Goal: Navigation & Orientation: Understand site structure

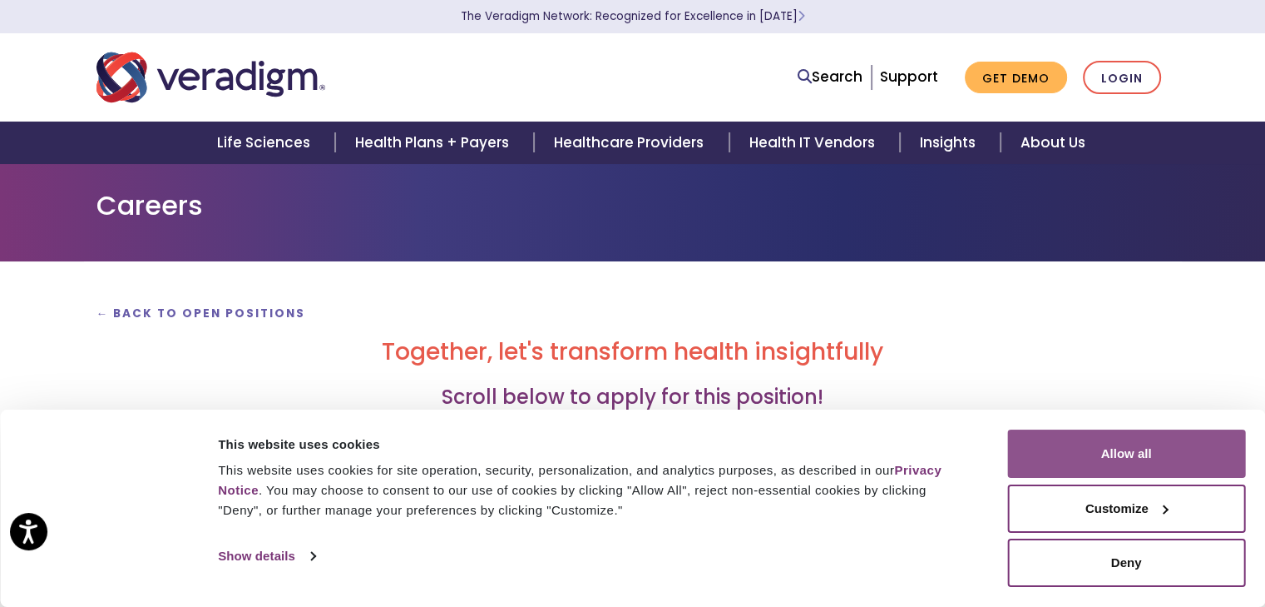
click at [1144, 459] on button "Allow all" at bounding box center [1127, 453] width 238 height 48
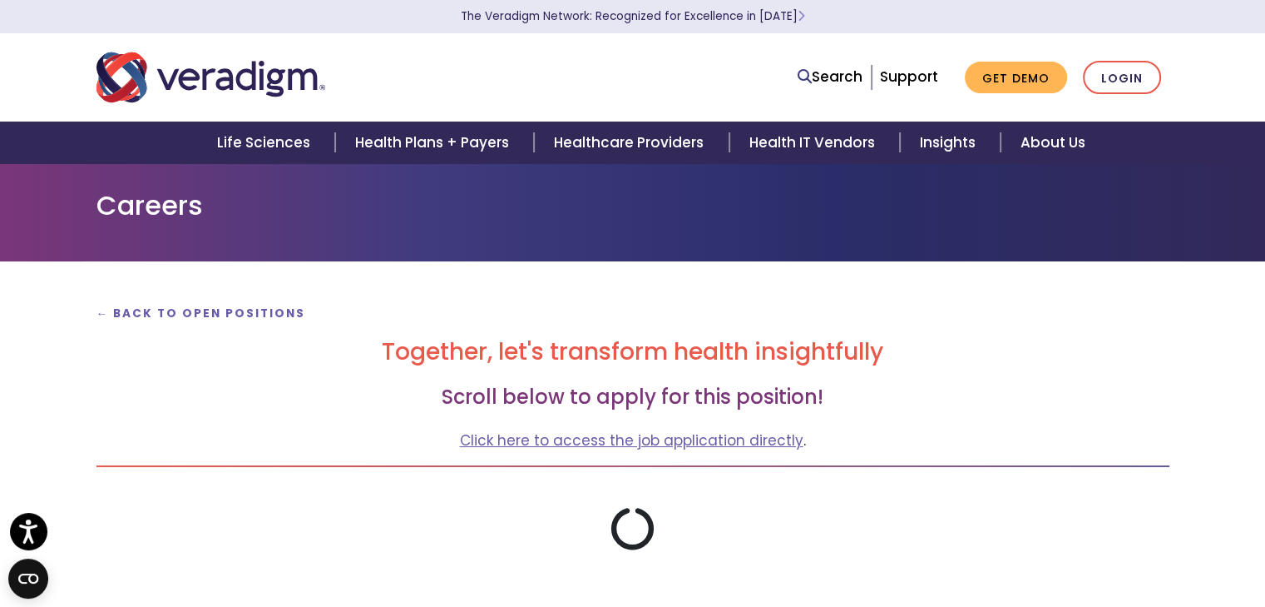
click at [780, 390] on h3 "Scroll below to apply for this position!" at bounding box center [633, 397] width 1073 height 24
click at [214, 77] on img "Veradigm logo" at bounding box center [211, 77] width 229 height 55
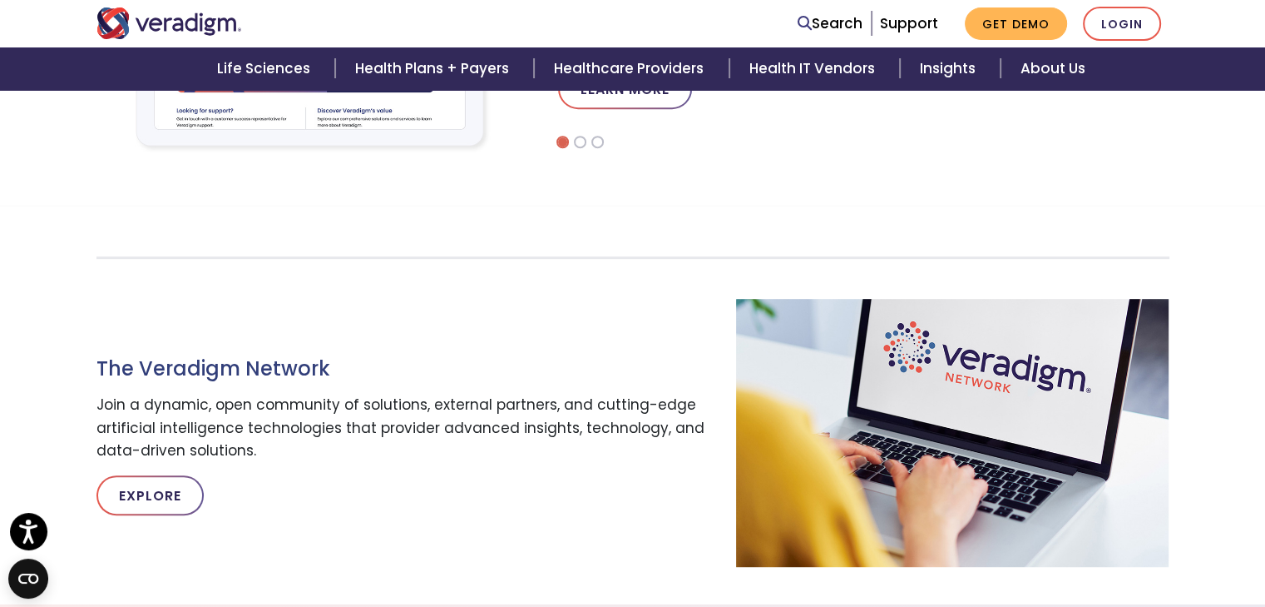
scroll to position [194, 0]
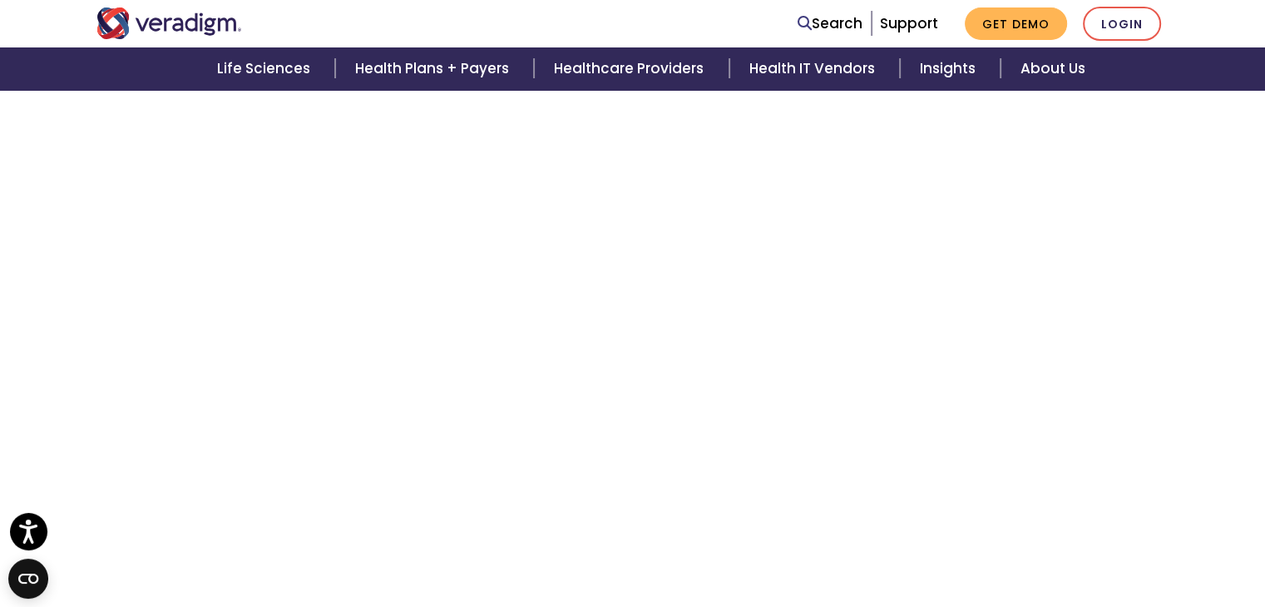
scroll to position [1699, 0]
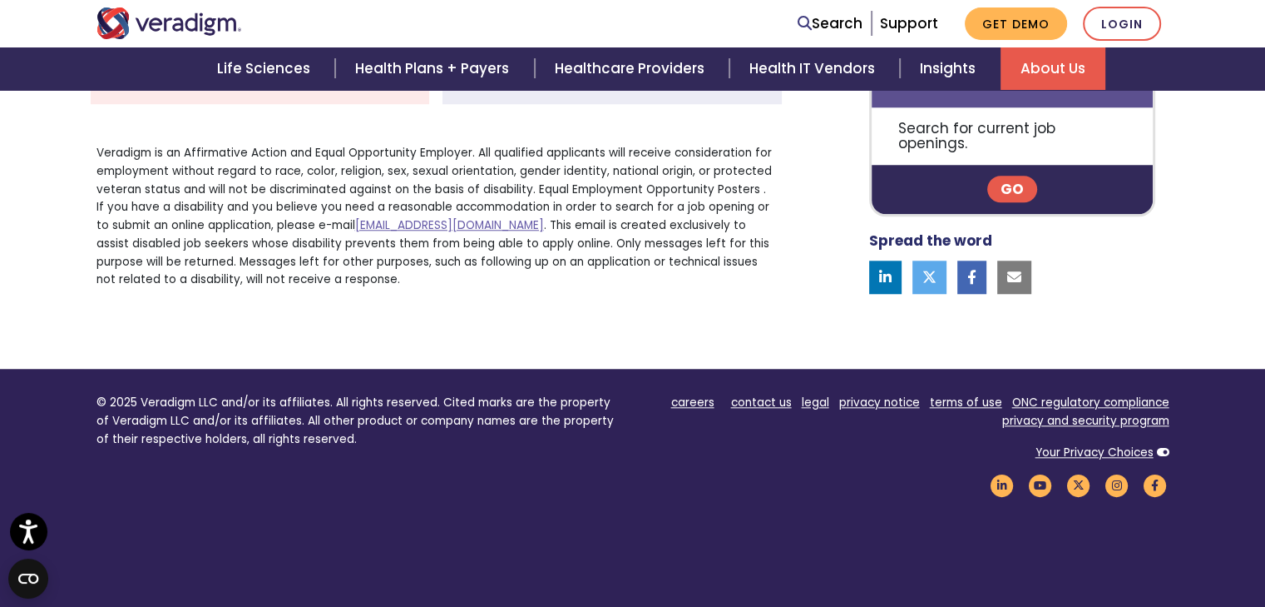
scroll to position [1648, 0]
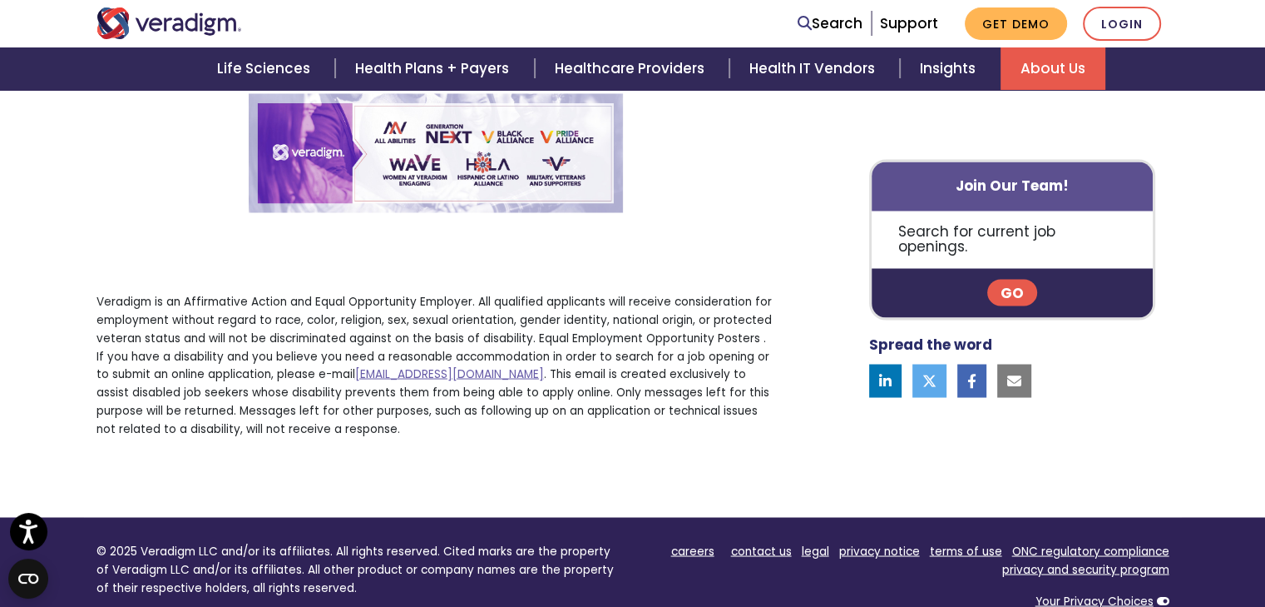
scroll to position [3179, 0]
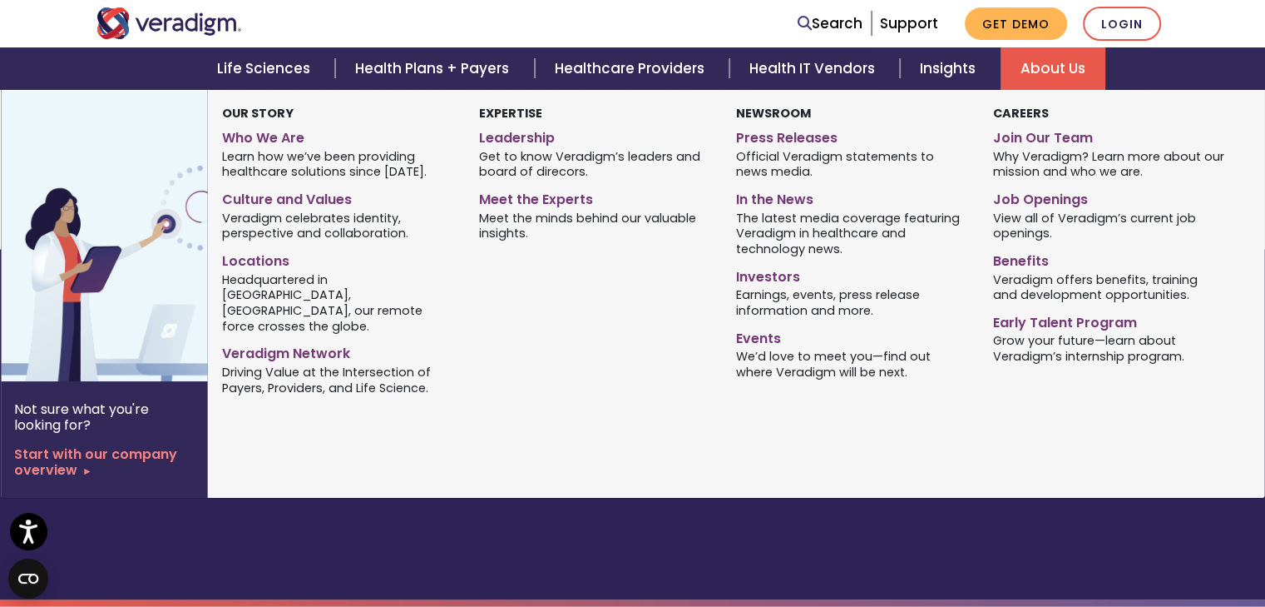
click at [1037, 62] on link "About Us" at bounding box center [1053, 68] width 105 height 42
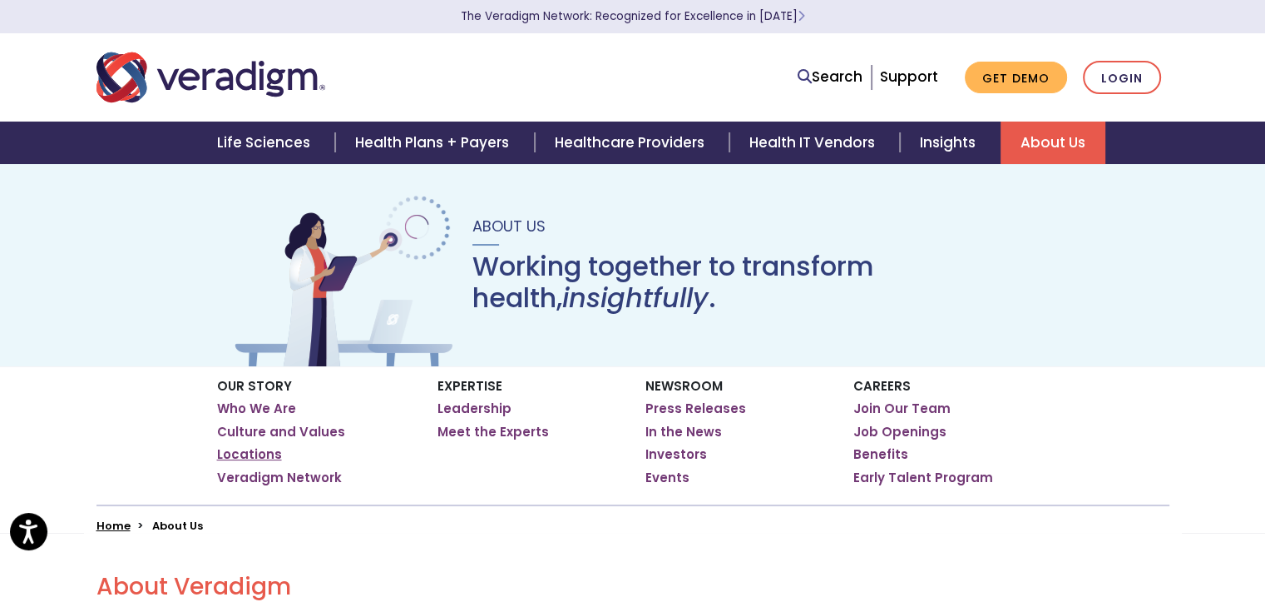
click at [247, 449] on link "Locations" at bounding box center [249, 454] width 65 height 17
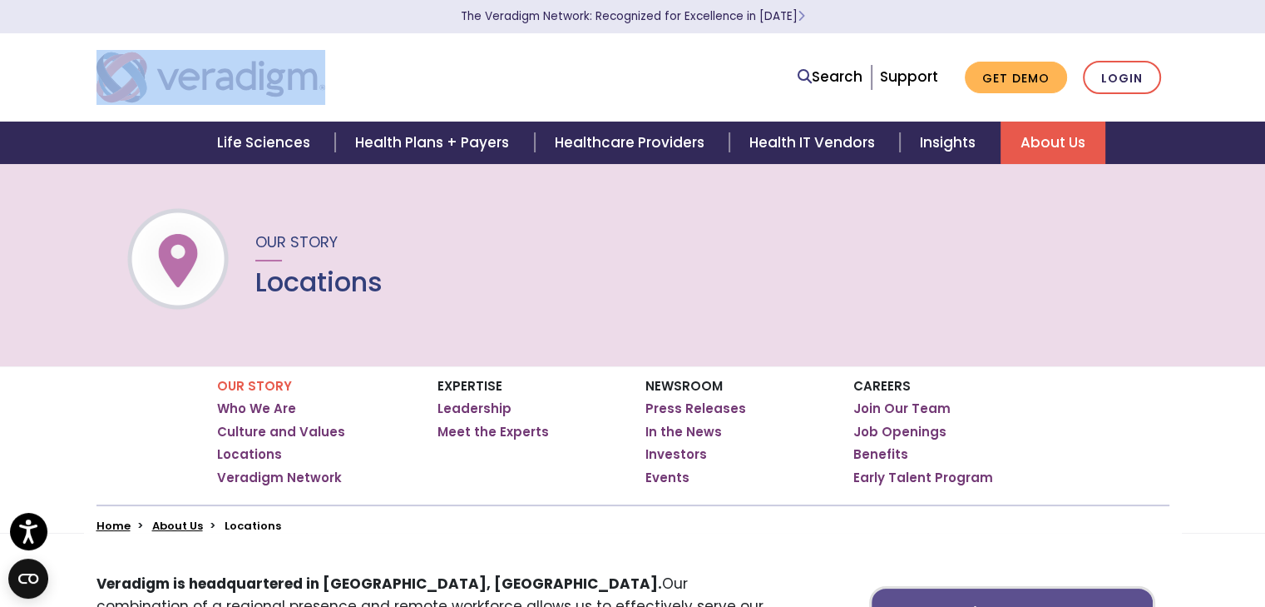
drag, startPoint x: 333, startPoint y: 86, endPoint x: 175, endPoint y: 75, distance: 158.5
click at [181, 75] on div at bounding box center [313, 77] width 458 height 55
click at [211, 75] on img "Veradigm logo" at bounding box center [211, 77] width 229 height 55
